Goal: Information Seeking & Learning: Learn about a topic

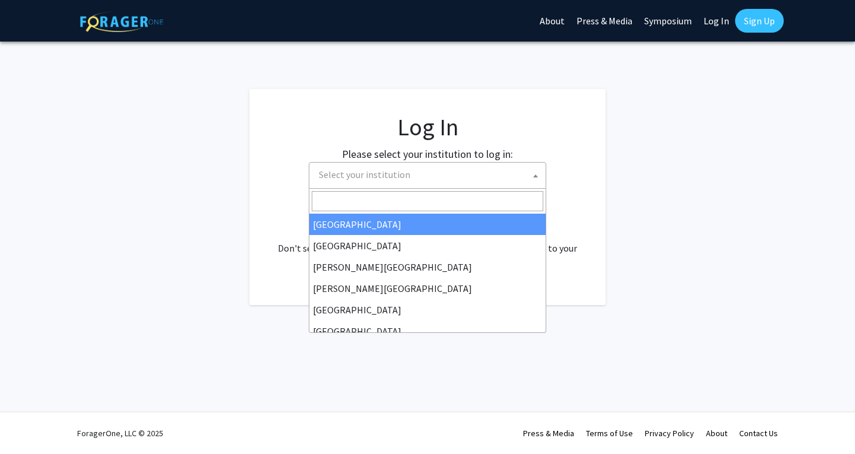
click at [453, 187] on span "Select your institution" at bounding box center [430, 175] width 232 height 24
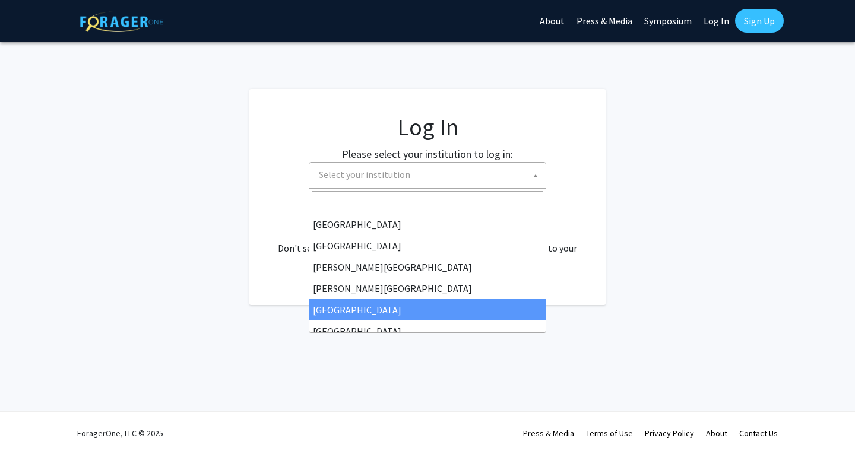
select select "6"
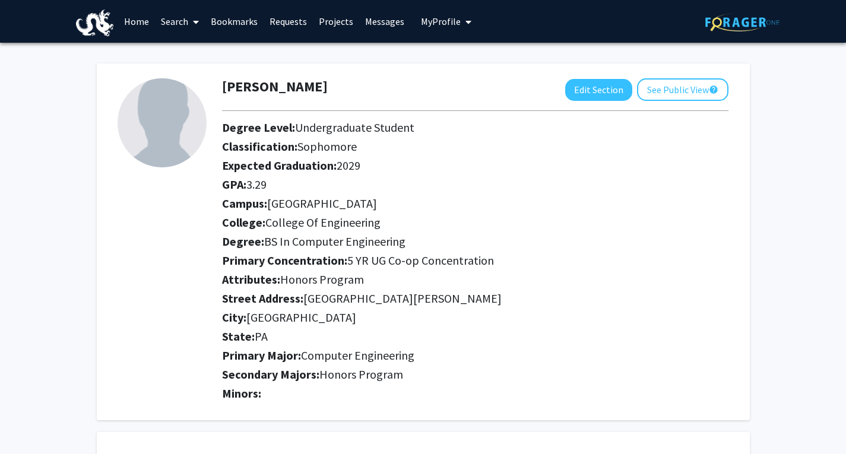
click at [184, 23] on link "Search" at bounding box center [180, 22] width 50 height 42
click at [141, 17] on link "Home" at bounding box center [136, 22] width 37 height 42
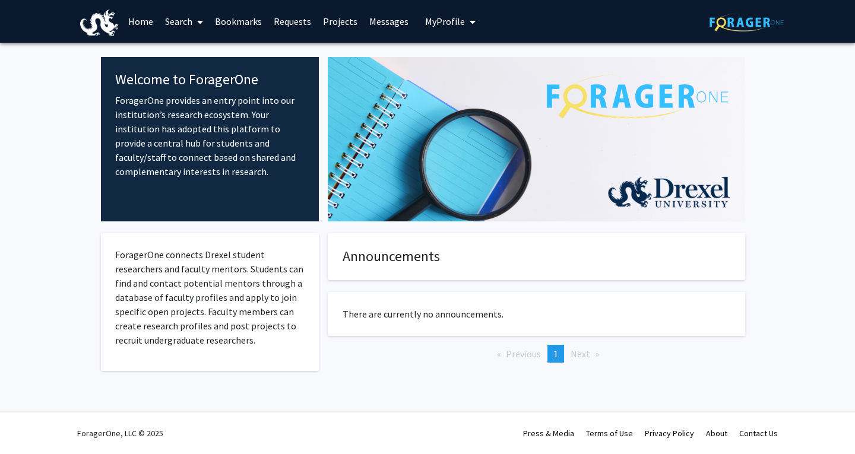
click at [415, 128] on img at bounding box center [537, 139] width 418 height 165
click at [188, 20] on link "Search" at bounding box center [184, 22] width 50 height 42
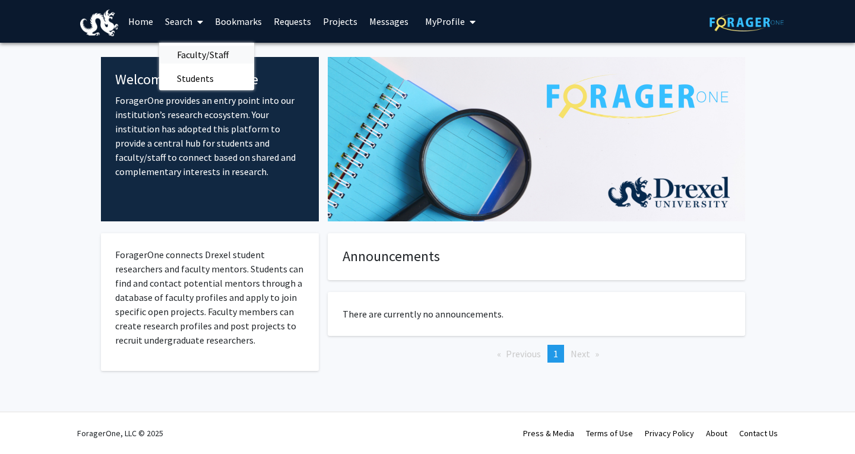
click at [205, 56] on span "Faculty/Staff" at bounding box center [202, 55] width 87 height 24
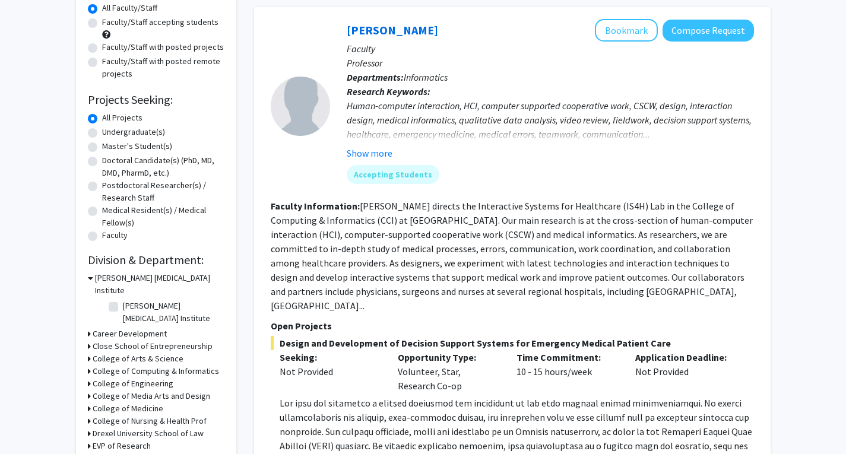
scroll to position [112, 0]
click at [98, 134] on div "Undergraduate(s)" at bounding box center [156, 134] width 137 height 14
click at [102, 134] on label "Undergraduate(s)" at bounding box center [133, 133] width 63 height 12
click at [102, 134] on input "Undergraduate(s)" at bounding box center [106, 131] width 8 height 8
radio input "true"
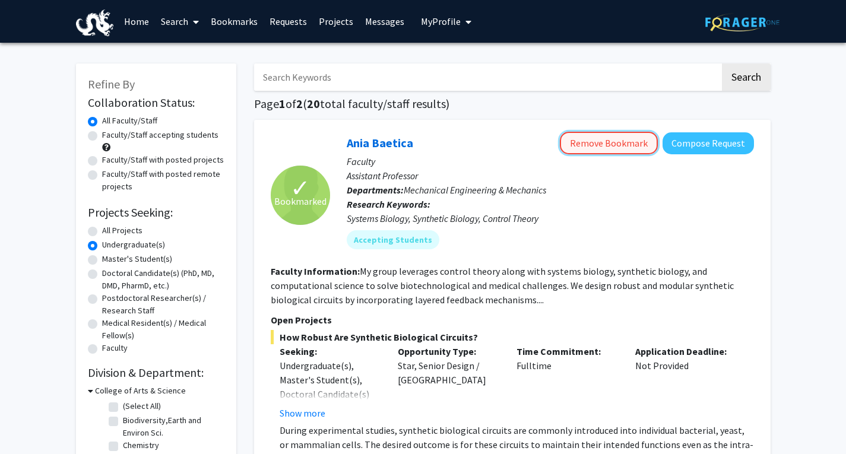
click at [583, 138] on button "Remove Bookmark" at bounding box center [609, 143] width 98 height 23
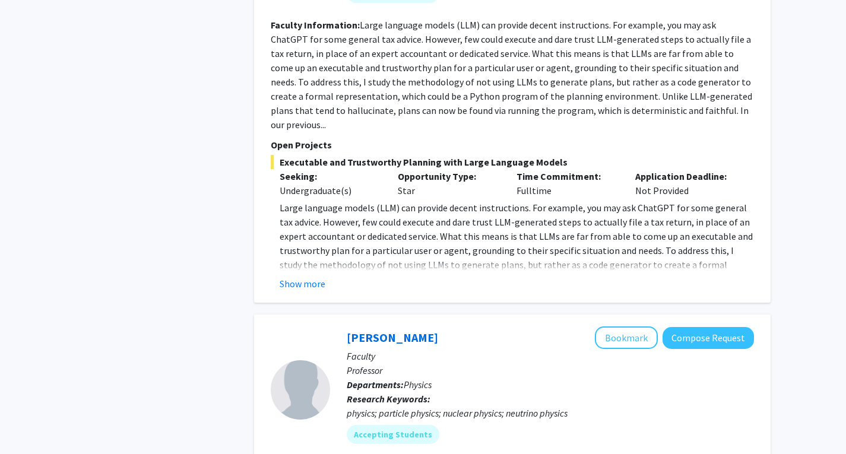
scroll to position [3977, 0]
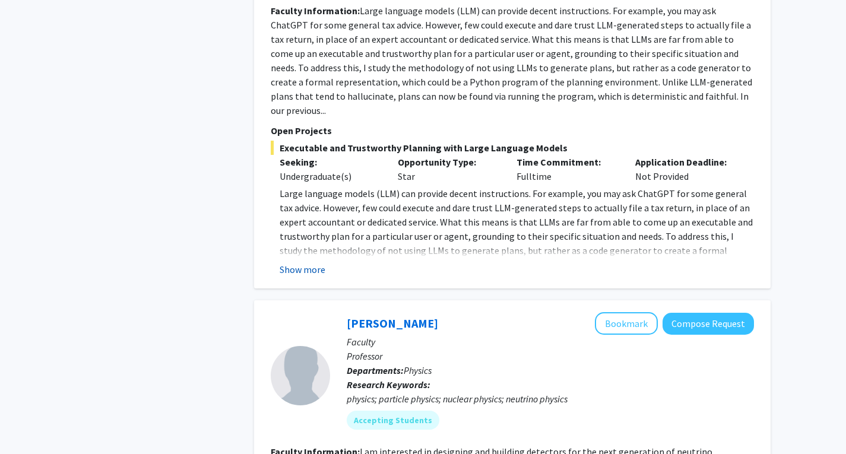
click at [314, 263] on button "Show more" at bounding box center [303, 270] width 46 height 14
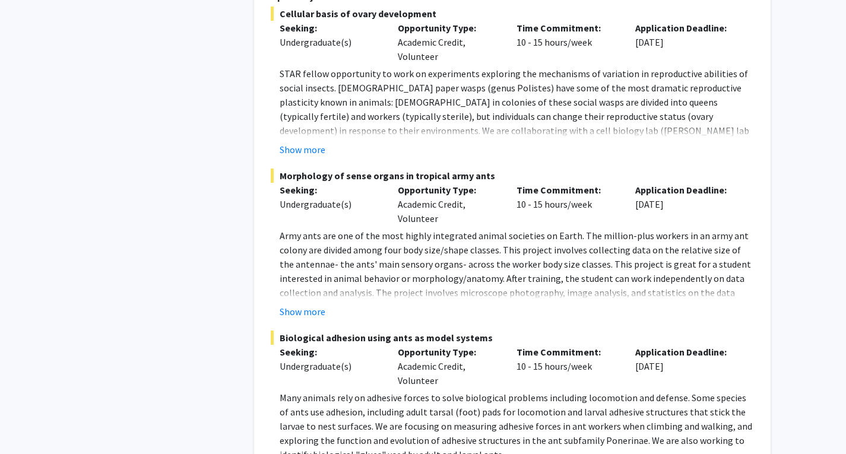
scroll to position [5628, 0]
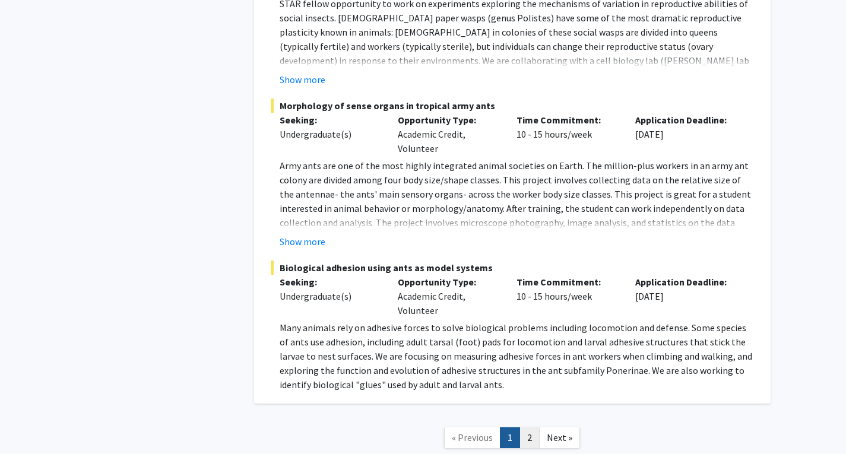
click at [532, 428] on link "2" at bounding box center [530, 438] width 20 height 21
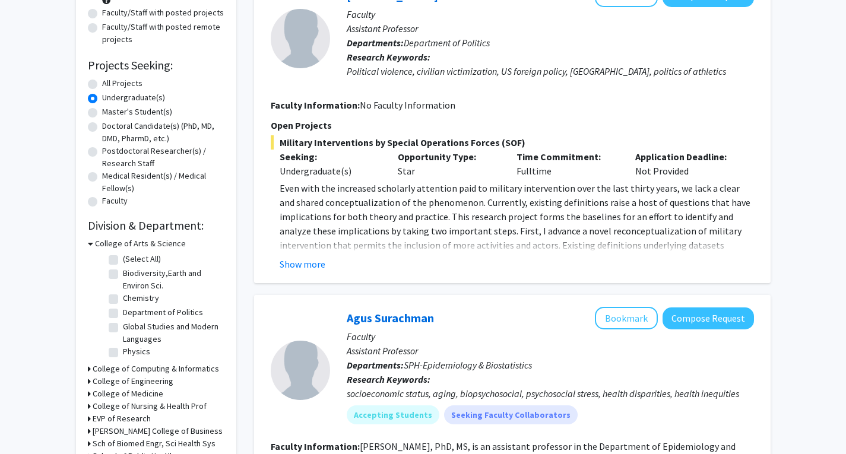
scroll to position [172, 0]
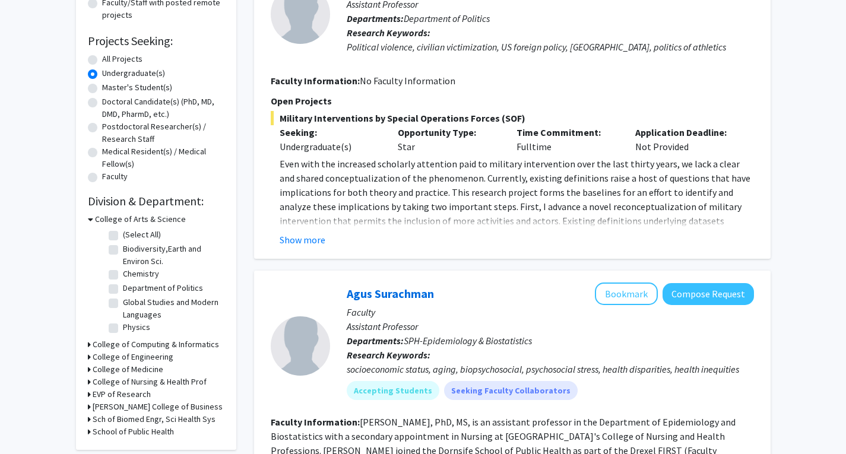
click at [155, 356] on h3 "College of Engineering" at bounding box center [133, 357] width 81 height 12
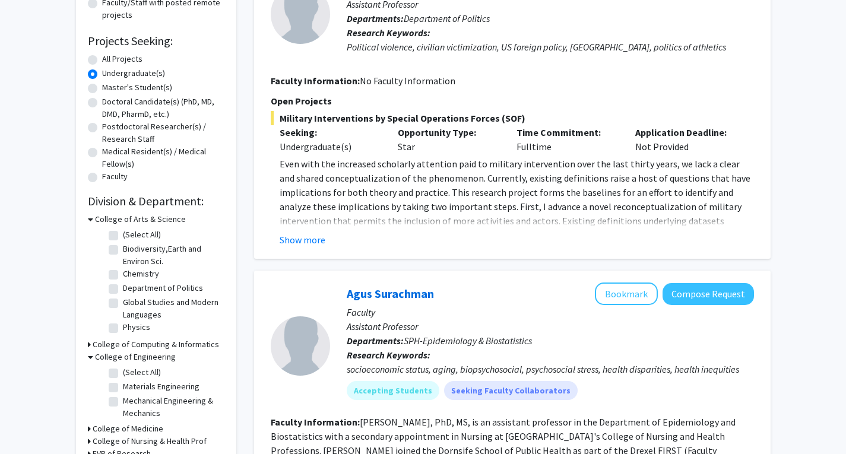
click at [148, 372] on label "(Select All)" at bounding box center [142, 372] width 38 height 12
click at [131, 372] on input "(Select All)" at bounding box center [127, 370] width 8 height 8
checkbox input "true"
